Goal: Communication & Community: Answer question/provide support

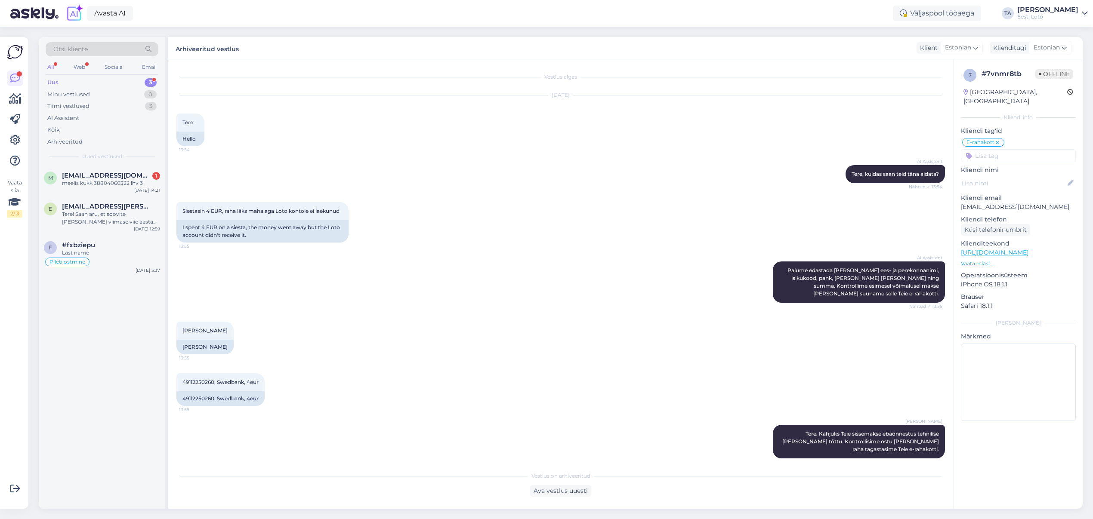
scroll to position [13, 0]
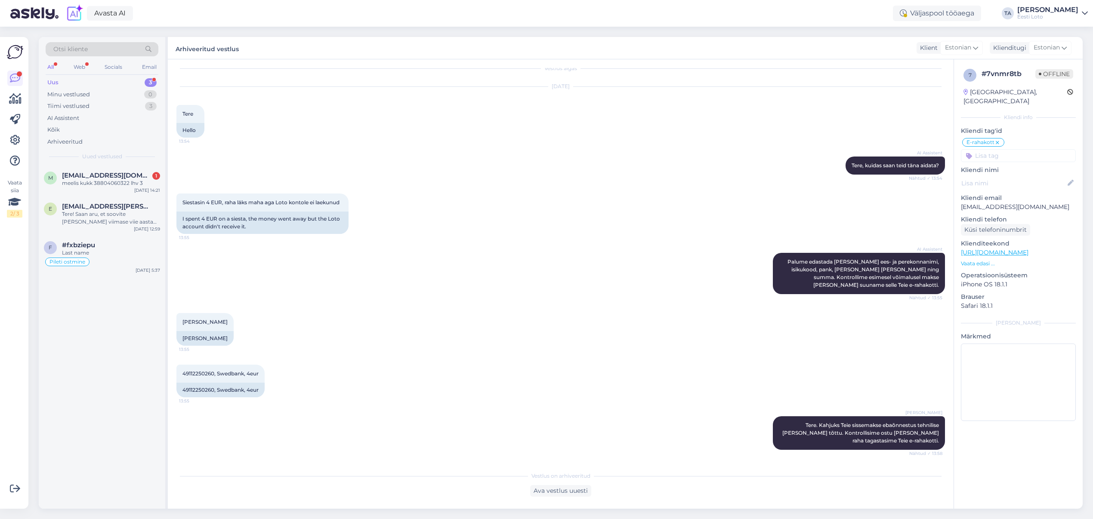
click at [60, 82] on div "Uus 3" at bounding box center [102, 83] width 113 height 12
click at [93, 176] on span "[EMAIL_ADDRESS][DOMAIN_NAME]" at bounding box center [106, 176] width 89 height 8
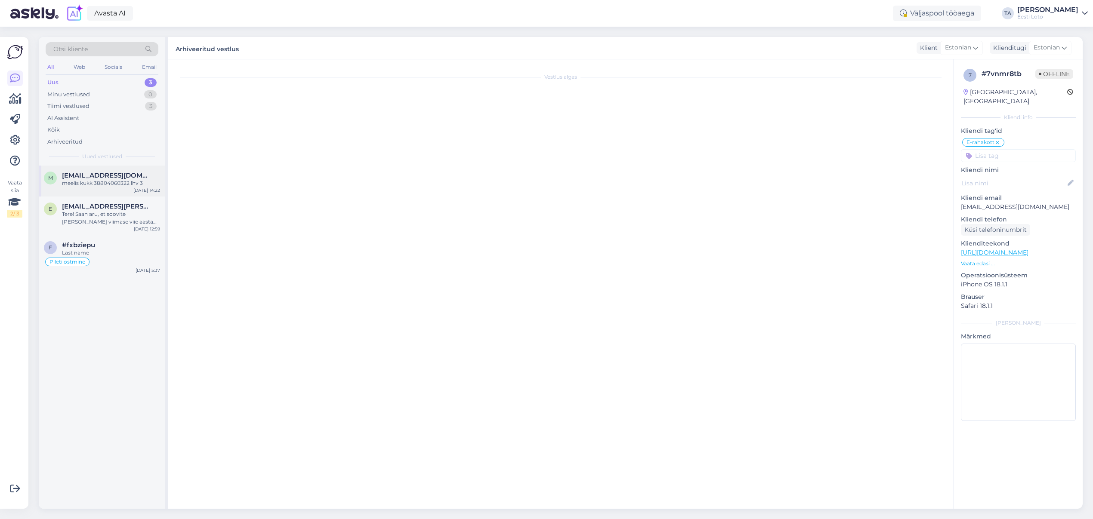
scroll to position [0, 0]
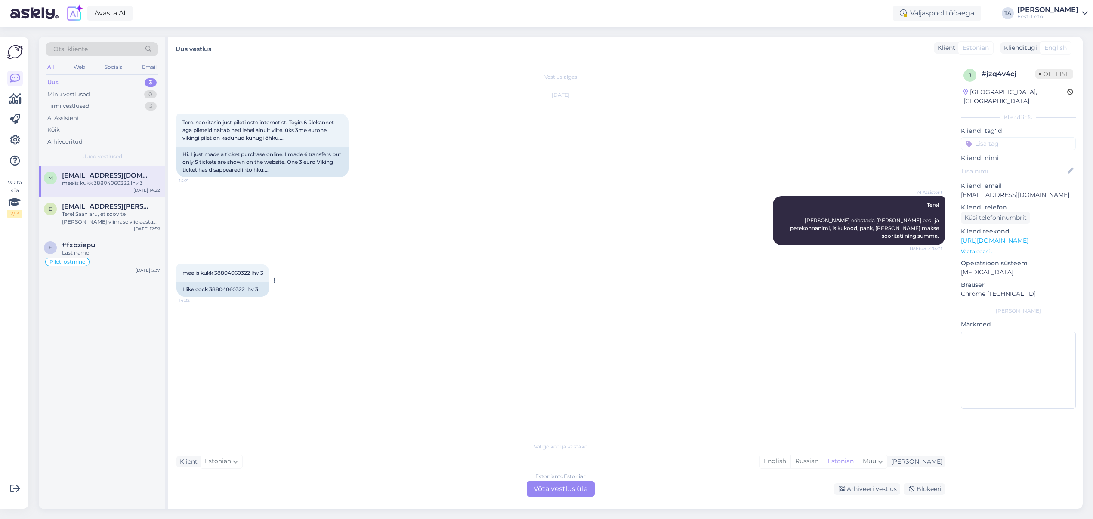
click at [231, 270] on span "meelis kukk 38804060322 lhv 3" at bounding box center [222, 273] width 81 height 6
copy span "38804060322"
click at [503, 461] on div "Klient Estonian Mina English Russian Estonian Muu" at bounding box center [560, 462] width 768 height 12
click at [565, 490] on div "Estonian to Estonian Võta vestlus üle" at bounding box center [561, 488] width 68 height 15
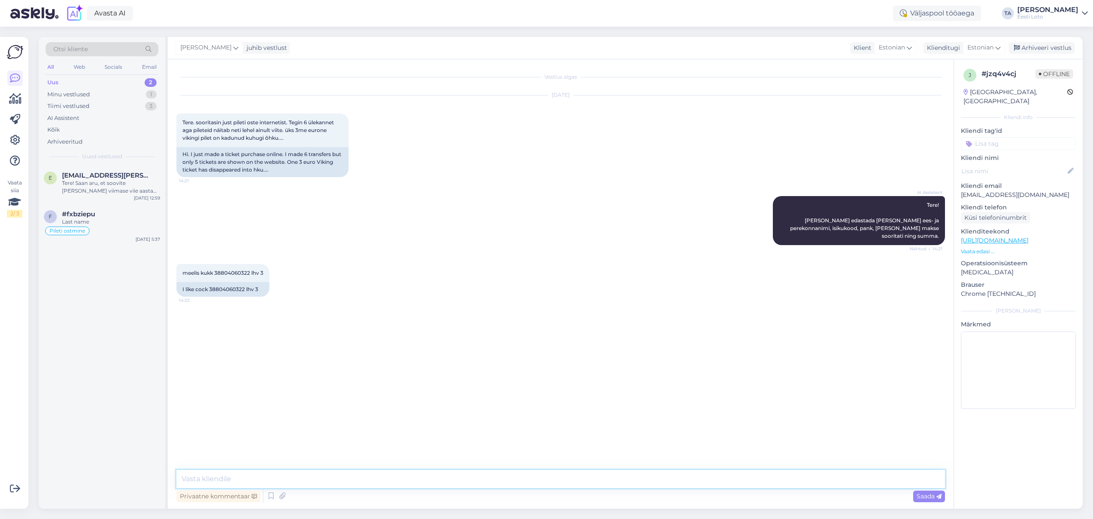
click at [323, 476] on textarea at bounding box center [560, 479] width 768 height 18
drag, startPoint x: 261, startPoint y: 479, endPoint x: 271, endPoint y: 484, distance: 11.0
click at [261, 479] on textarea "Tere. Meie andmetel küik sissemaksed on Teil õnnestunud ja laekunud e-rahakotti." at bounding box center [560, 479] width 768 height 18
click at [487, 482] on textarea "Tere. Meie andmetel kõik sissemaksed on Teil õnnestunud ja laekunud e-rahakotti." at bounding box center [560, 479] width 768 height 18
paste textarea "Kõiki e-rahakoti tehinguid (võidumaksed, piletiostud, sissemaksed, väljamaksed)…"
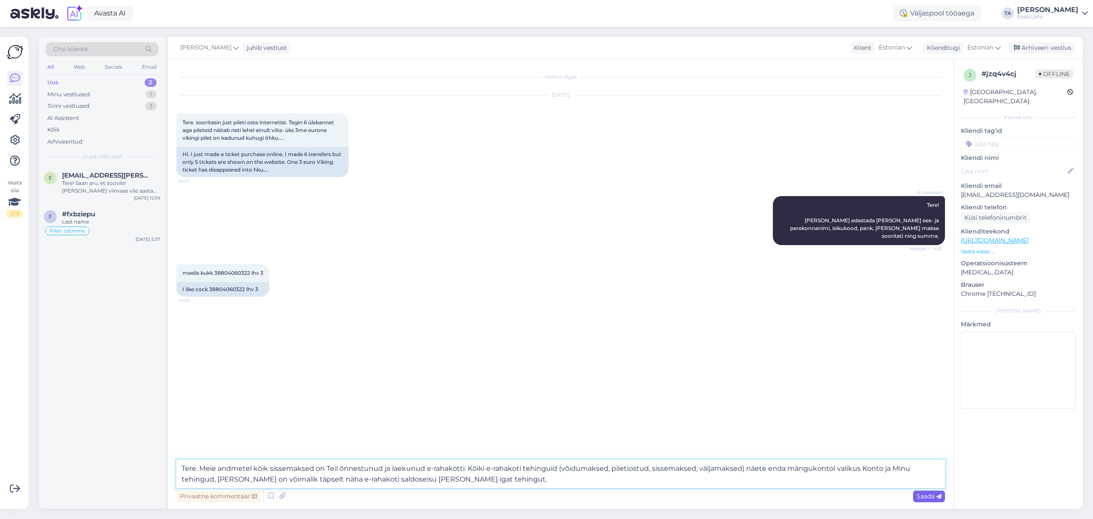
type textarea "Tere. Meie andmetel kõik sissemaksed on Teil õnnestunud ja laekunud e-rahakotti…"
click at [927, 496] on span "Saada" at bounding box center [928, 497] width 25 height 8
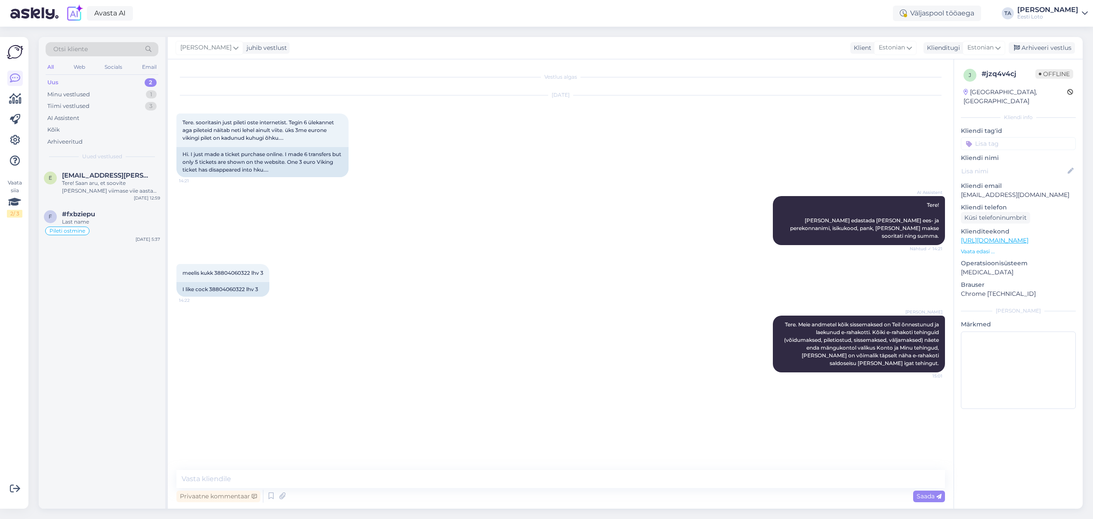
click at [1018, 137] on input at bounding box center [1018, 143] width 115 height 13
type input "e-raha"
click at [1019, 163] on div "E-rahakott" at bounding box center [1018, 167] width 37 height 9
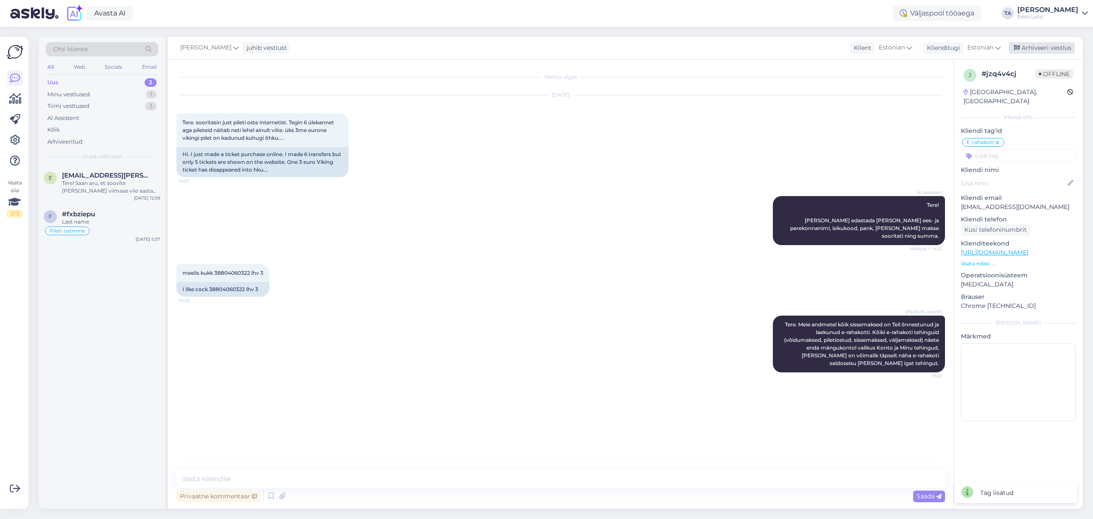
click at [1038, 48] on div "Arhiveeri vestlus" at bounding box center [1042, 48] width 66 height 12
click at [86, 188] on div "Tere! Saan aru, et soovite [PERSON_NAME] viimase viie aasta väljavõtet sissemak…" at bounding box center [111, 186] width 98 height 15
